Goal: Task Accomplishment & Management: Complete application form

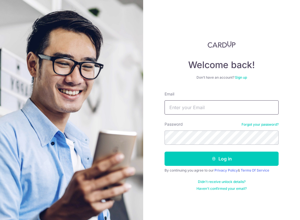
type input "[EMAIL_ADDRESS][DOMAIN_NAME]"
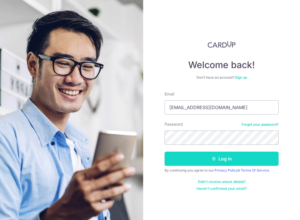
click at [204, 155] on button "Log in" at bounding box center [221, 159] width 114 height 14
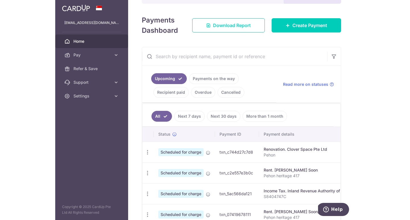
scroll to position [104, 0]
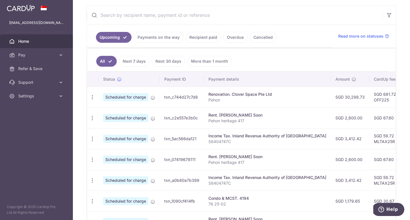
click at [297, 12] on input "text" at bounding box center [235, 15] width 296 height 18
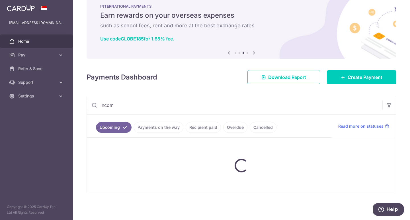
type input "income"
type input "iras"
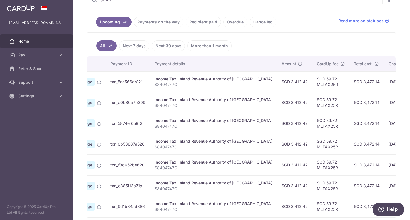
scroll to position [113, 0]
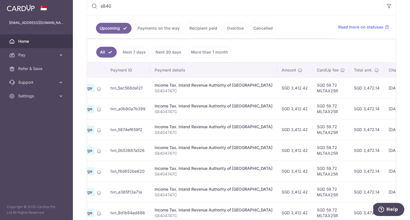
type input "s840"
click at [128, 28] on link "Upcoming" at bounding box center [114, 28] width 36 height 11
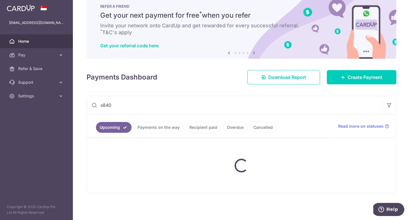
scroll to position [14, 0]
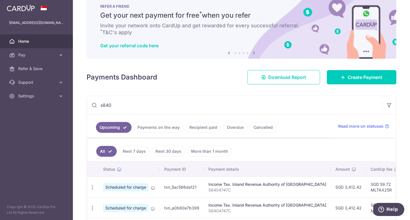
click at [273, 104] on input "s840" at bounding box center [235, 105] width 296 height 18
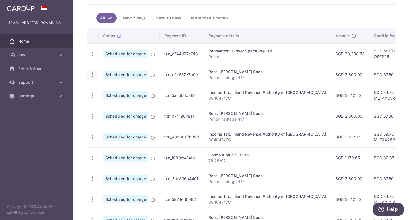
scroll to position [0, 0]
click at [93, 57] on icon "button" at bounding box center [92, 54] width 6 height 6
click at [103, 87] on link "Update payment" at bounding box center [116, 90] width 59 height 14
radio input "true"
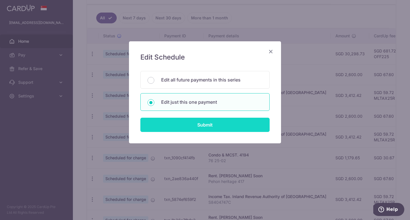
click at [184, 130] on input "Submit" at bounding box center [204, 125] width 129 height 14
radio input "true"
type input "2,600.00"
type input "31/08/2025"
type input "Pehon heritage 417"
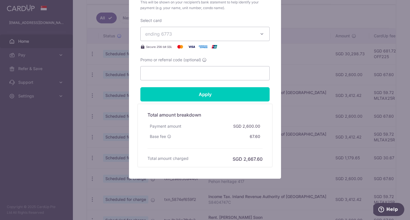
scroll to position [242, 0]
click at [191, 73] on input "Promo or referral code (optional)" at bounding box center [204, 73] width 129 height 14
paste input "SAVERENT179"
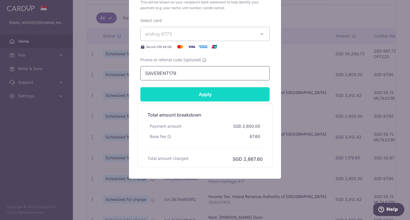
type input "SAVERENT179"
click at [178, 91] on input "Apply" at bounding box center [204, 94] width 129 height 14
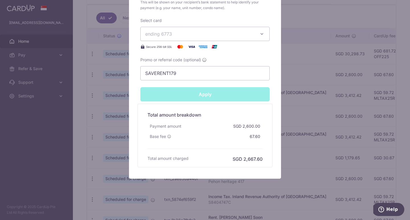
type input "Successfully Applied"
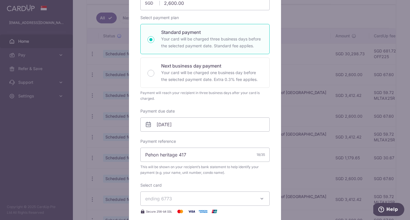
scroll to position [87, 0]
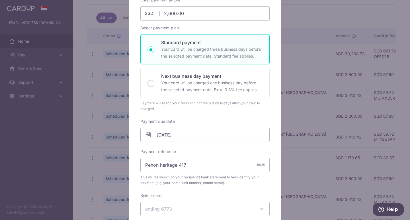
click at [293, 28] on div "Edit payment By clicking apply, you will make changes to all payments to Aw Pen…" at bounding box center [205, 110] width 410 height 220
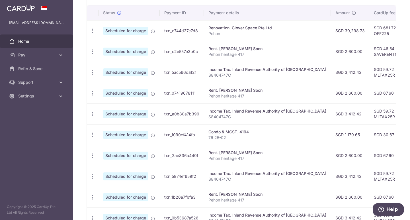
scroll to position [180, 0]
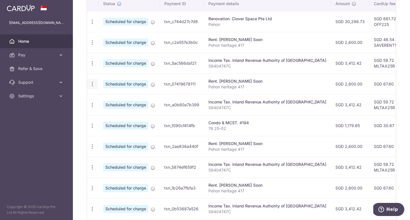
click at [94, 25] on icon "button" at bounding box center [92, 22] width 6 height 6
click at [103, 96] on link "Update payment" at bounding box center [116, 100] width 59 height 14
radio input "true"
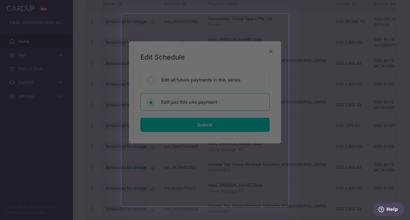
click at [292, 33] on div at bounding box center [207, 111] width 414 height 222
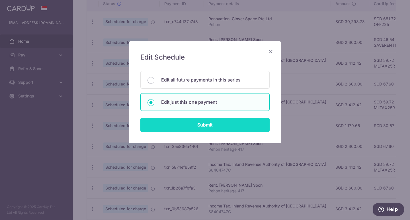
click at [196, 120] on input "Submit" at bounding box center [204, 125] width 129 height 14
radio input "true"
type input "2,600.00"
type input "30/09/2025"
type input "Pehon heritage 417"
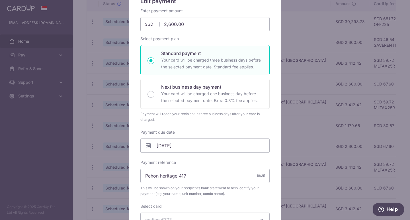
scroll to position [82, 0]
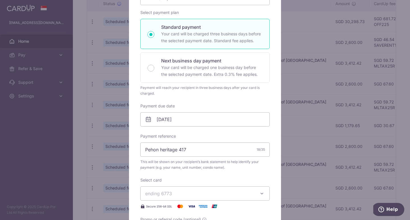
click at [181, 191] on span "ending 6773" at bounding box center [199, 193] width 109 height 7
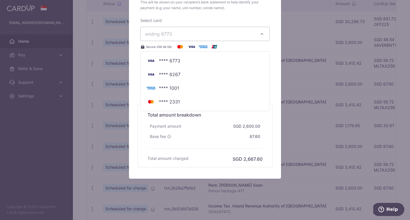
scroll to position [242, 0]
click at [212, 141] on div "Base fee 67.60" at bounding box center [205, 136] width 115 height 10
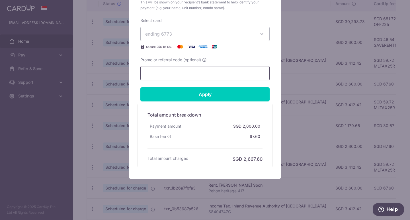
click at [200, 77] on input "Promo or referral code (optional)" at bounding box center [204, 73] width 129 height 14
paste input "SAVERENT179"
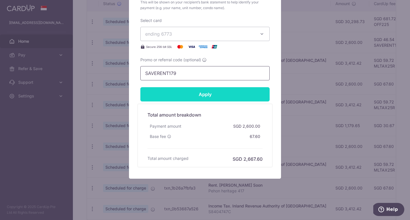
type input "SAVERENT179"
click at [185, 94] on input "Apply" at bounding box center [204, 94] width 129 height 14
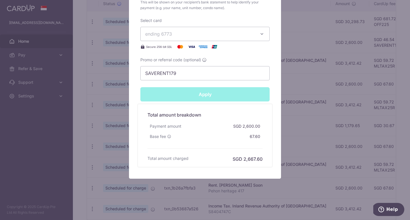
type input "Successfully Applied"
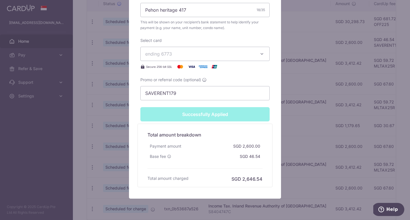
click at [333, 64] on div "Edit payment By clicking apply, you will make changes to all payments to Aw Pen…" at bounding box center [205, 110] width 410 height 220
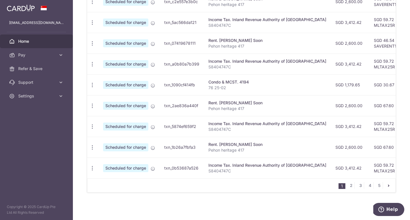
scroll to position [220, 0]
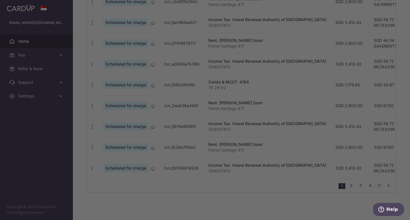
click at [91, 106] on div at bounding box center [207, 111] width 414 height 222
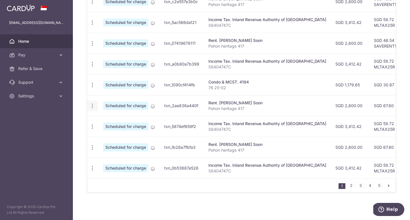
click at [113, 121] on span "Update payment" at bounding box center [122, 121] width 39 height 7
radio input "true"
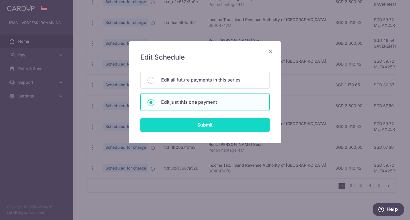
click at [175, 126] on input "Submit" at bounding box center [204, 125] width 129 height 14
radio input "true"
type input "2,600.00"
type input "[DATE]"
type input "Pehon heritage 417"
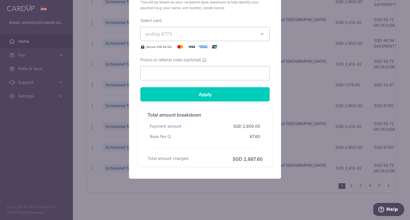
scroll to position [242, 0]
click at [200, 70] on input "Promo or referral code (optional)" at bounding box center [204, 73] width 129 height 14
paste input "SAVERENT179"
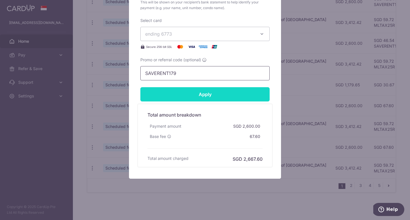
type input "SAVERENT179"
click at [175, 94] on input "Apply" at bounding box center [204, 94] width 129 height 14
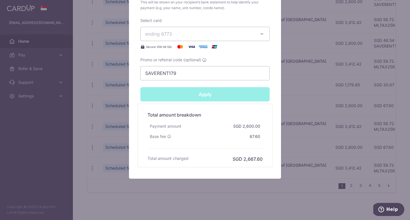
type input "Successfully Applied"
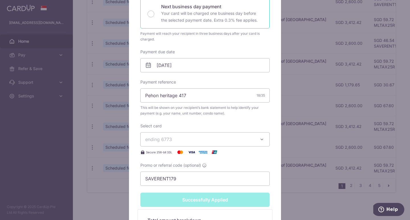
scroll to position [132, 0]
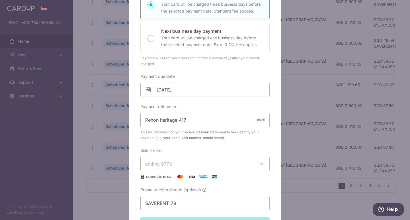
click at [342, 54] on div "Edit payment By clicking apply, you will make changes to all payments to Aw Pen…" at bounding box center [205, 110] width 410 height 220
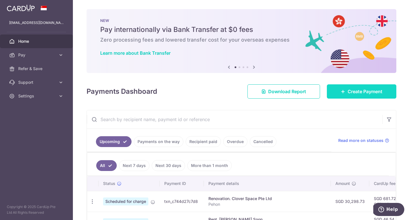
click at [337, 91] on link "Create Payment" at bounding box center [362, 91] width 70 height 14
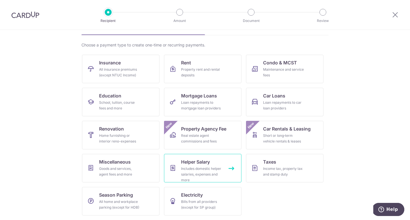
scroll to position [35, 0]
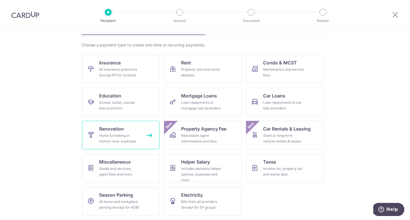
click at [136, 138] on div "Home furnishing or interior reno-expenses" at bounding box center [119, 138] width 41 height 11
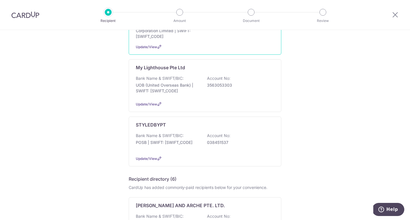
scroll to position [267, 0]
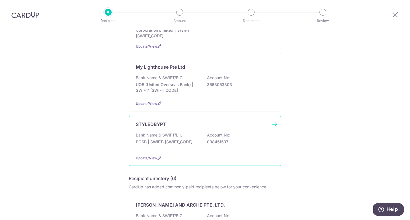
click at [177, 134] on p "Bank Name & SWIFT/BIC:" at bounding box center [160, 135] width 48 height 6
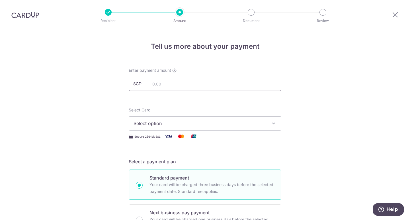
click at [189, 83] on input "text" at bounding box center [205, 84] width 153 height 14
type input "1,800.00"
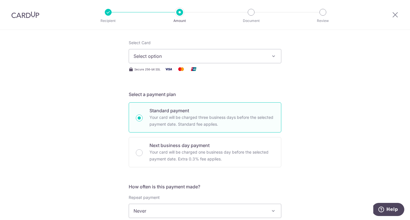
scroll to position [65, 0]
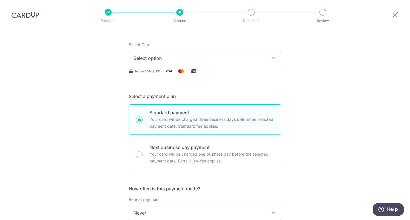
click at [166, 62] on button "Select option" at bounding box center [205, 58] width 153 height 14
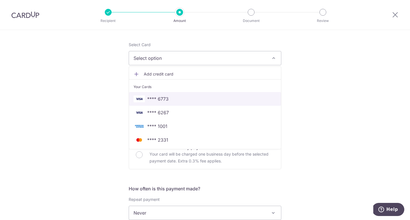
click at [146, 98] on span "**** 6773" at bounding box center [205, 98] width 143 height 7
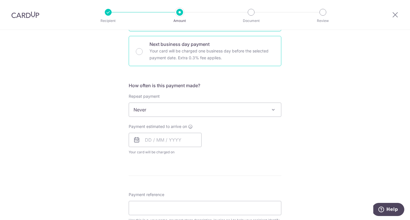
scroll to position [175, 0]
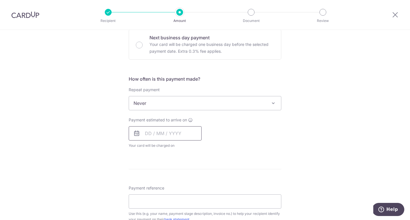
click at [146, 137] on input "text" at bounding box center [165, 133] width 73 height 14
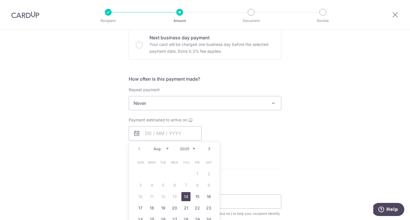
click at [186, 195] on link "14" at bounding box center [185, 196] width 9 height 9
type input "[DATE]"
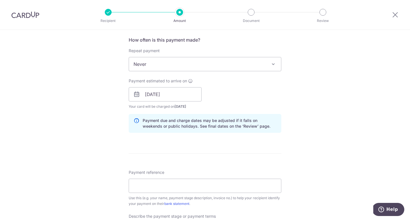
scroll to position [219, 0]
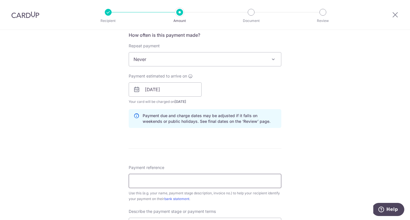
click at [174, 184] on input "Payment reference" at bounding box center [205, 181] width 153 height 14
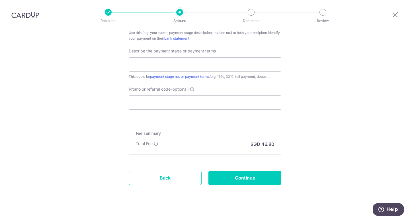
scroll to position [379, 0]
type input "Pehon"
click at [219, 64] on input "text" at bounding box center [205, 65] width 153 height 14
type input "Final"
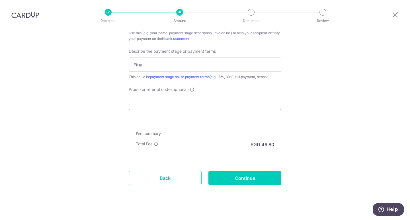
paste input "OFF225"
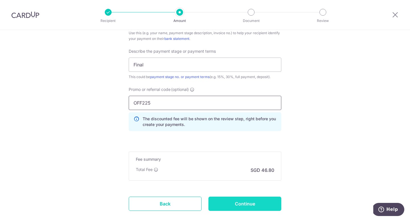
type input "OFF225"
click at [244, 199] on input "Continue" at bounding box center [245, 204] width 73 height 14
type input "Create Schedule"
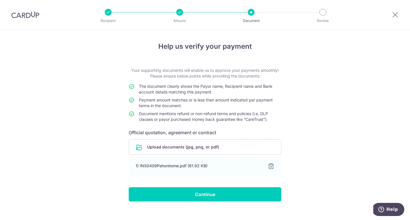
click at [208, 192] on input "Continue" at bounding box center [205, 194] width 153 height 14
click at [208, 192] on div "Continue" at bounding box center [205, 194] width 160 height 14
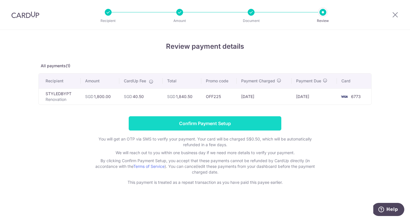
click at [197, 126] on input "Confirm Payment Setup" at bounding box center [205, 123] width 153 height 14
